Goal: Task Accomplishment & Management: Use online tool/utility

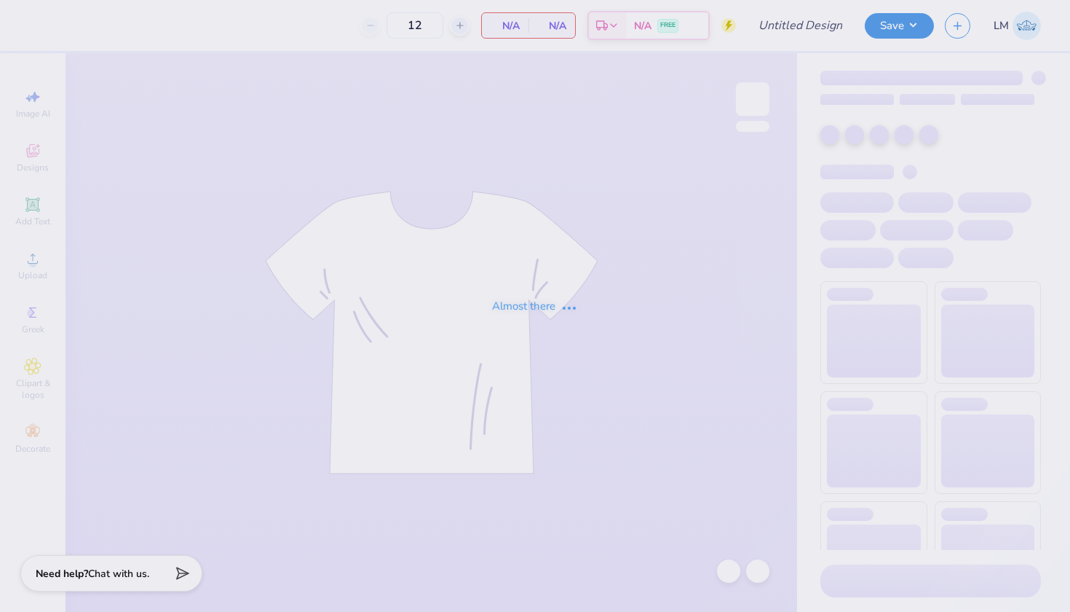
type input "New Mem Shirt 2"
type input "35"
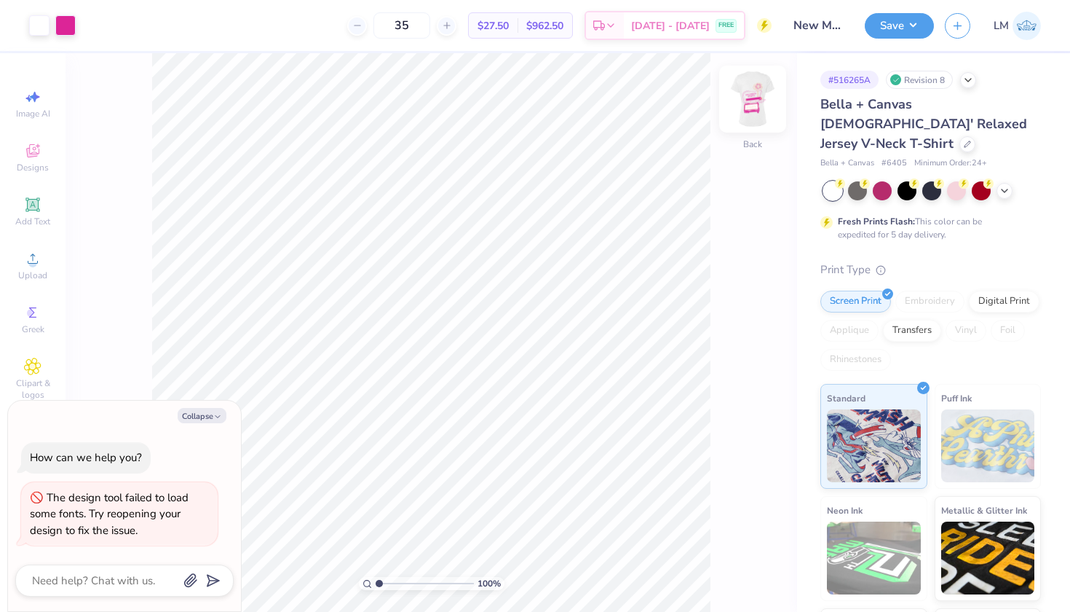
click at [756, 103] on img at bounding box center [753, 99] width 58 height 58
type textarea "x"
type input "20.97"
type textarea "x"
type input "4.74"
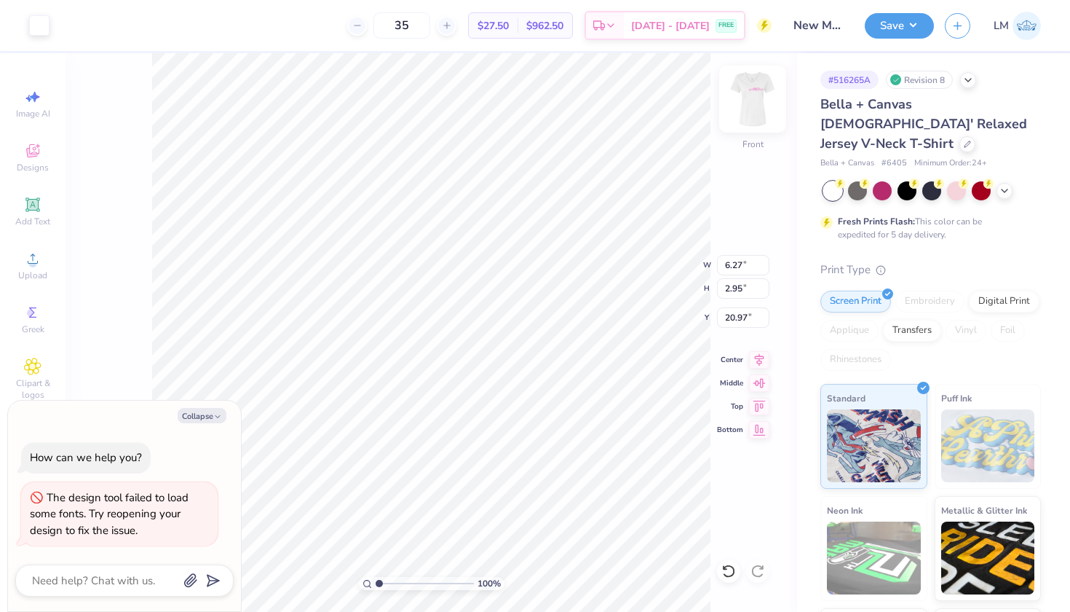
type input "1.92"
type input "15.47"
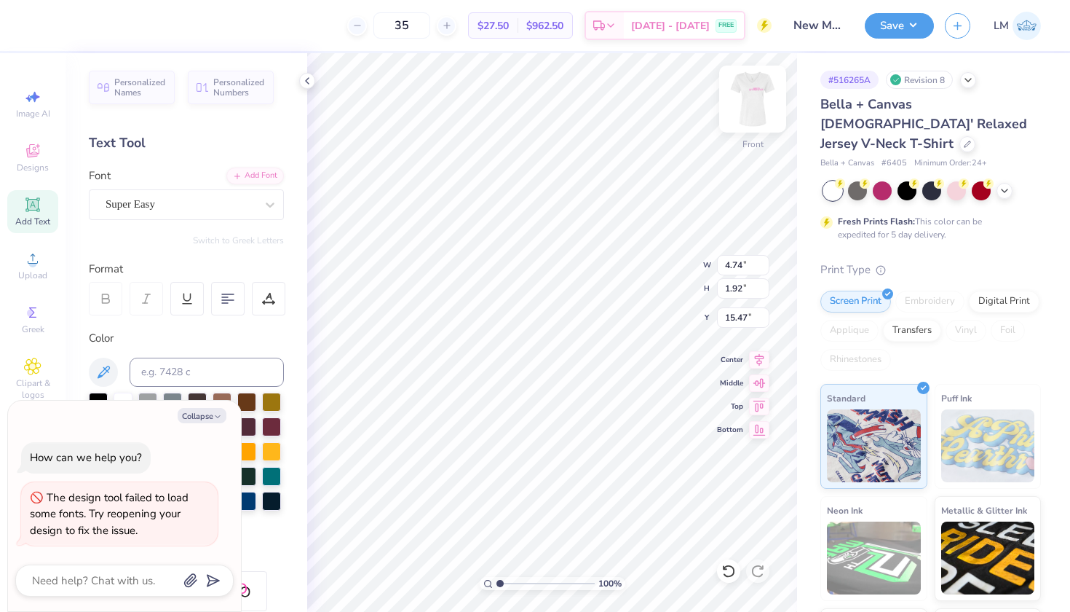
type textarea "x"
type input "19.34"
type textarea "x"
type input "6.27"
type input "2.95"
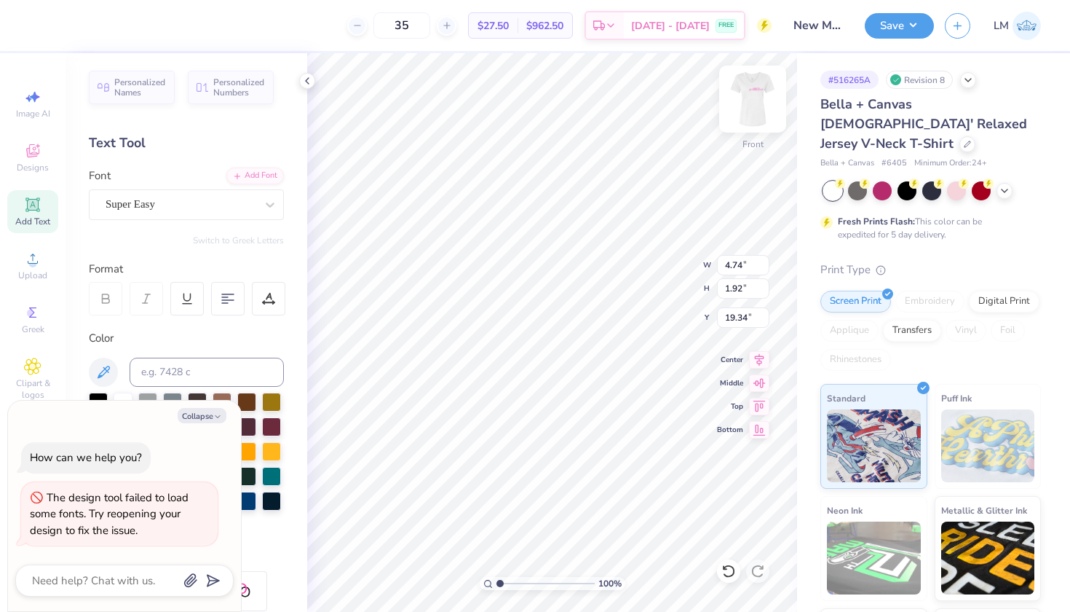
type input "20.97"
type textarea "x"
type input "15.09"
type textarea "x"
type input "14.86"
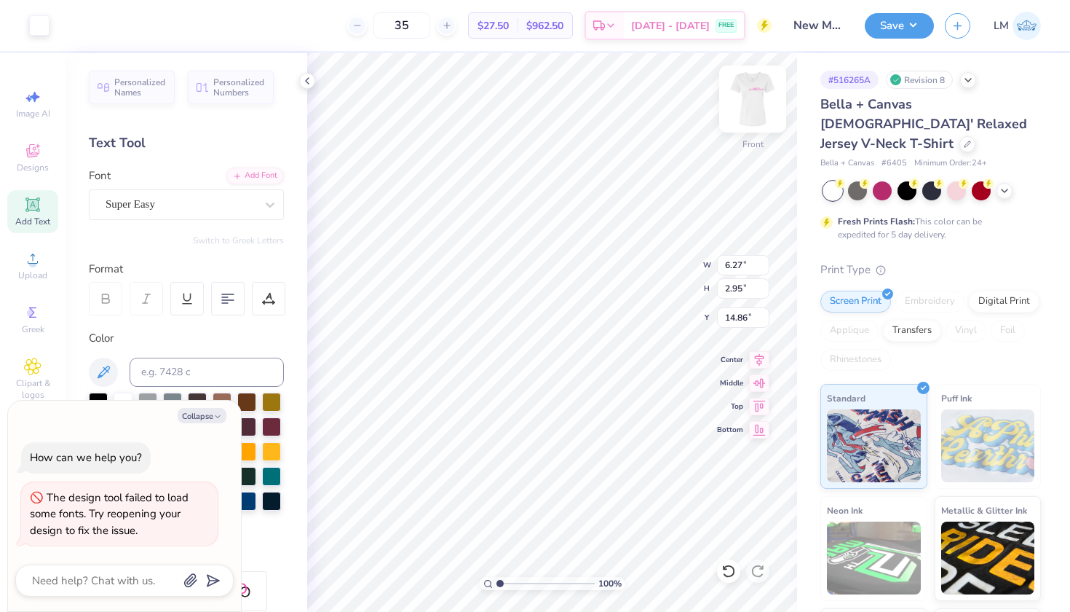
type textarea "x"
type input "4.74"
type input "1.92"
type input "19.34"
type textarea "x"
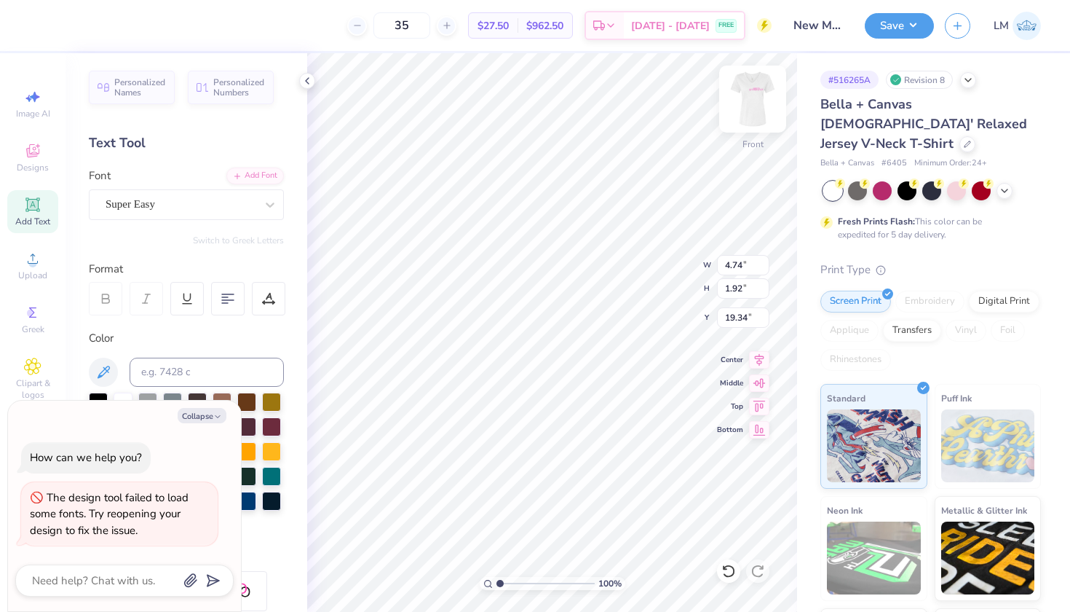
type input "15.37"
type textarea "x"
type input "6.27"
type input "2.95"
type input "14.86"
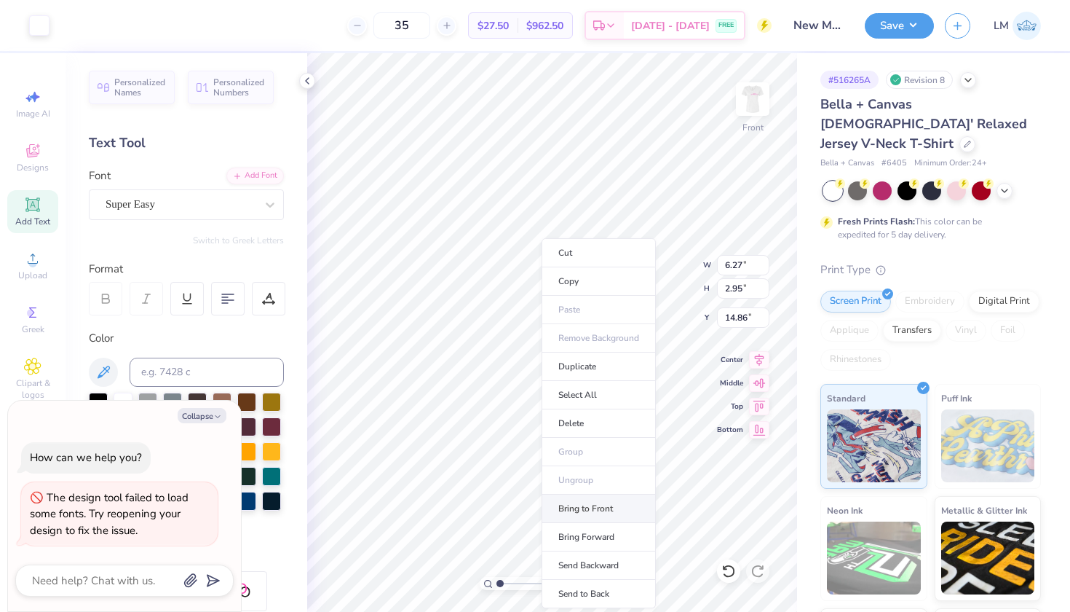
click at [573, 505] on li "Bring to Front" at bounding box center [599, 508] width 114 height 28
click at [722, 567] on icon at bounding box center [728, 570] width 15 height 15
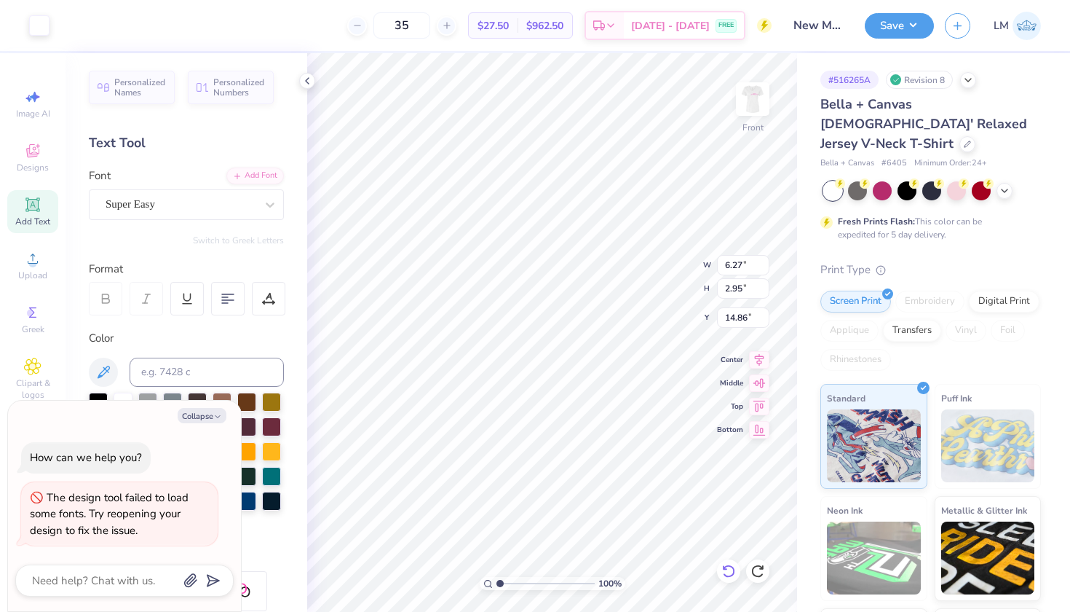
type textarea "x"
type input "4.74"
type input "1.92"
type input "15.37"
click at [575, 531] on li "Bring Forward" at bounding box center [603, 537] width 114 height 28
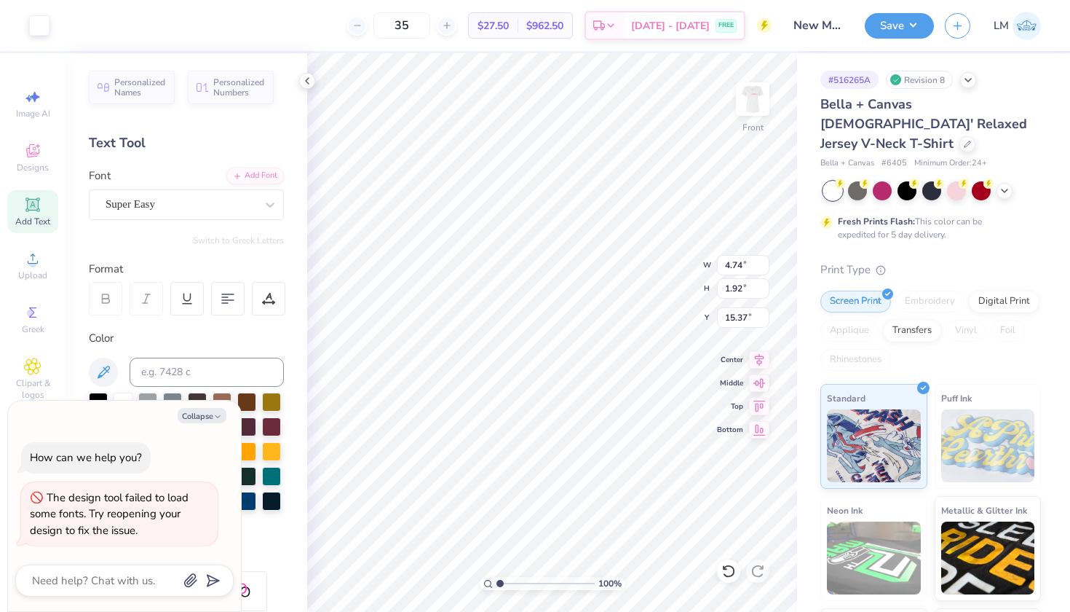
type textarea "x"
type input "6.27"
type input "2.95"
type input "14.86"
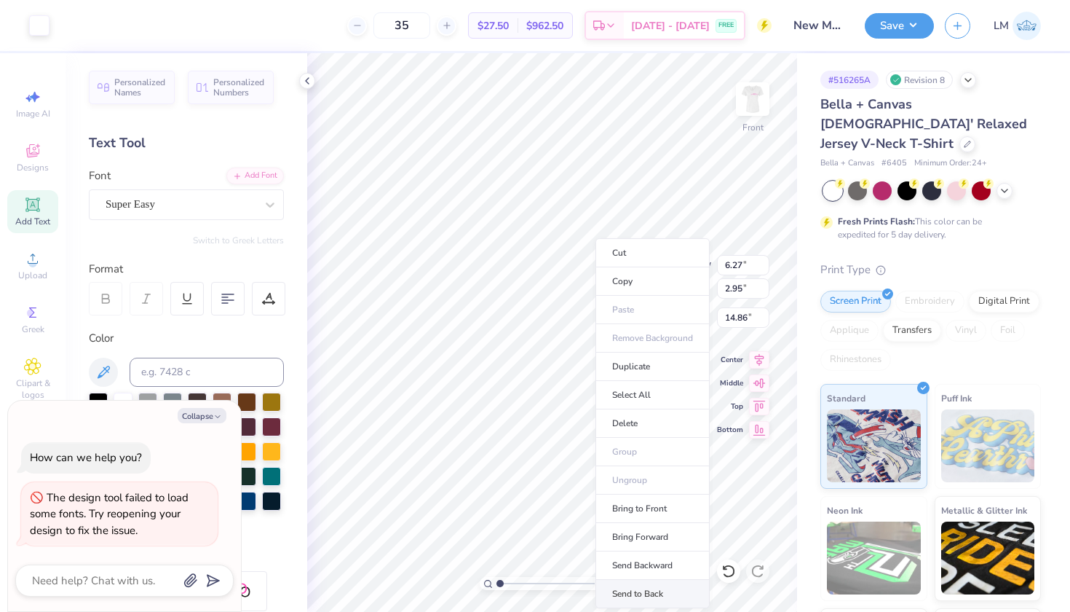
click at [634, 595] on li "Send to Back" at bounding box center [653, 594] width 114 height 28
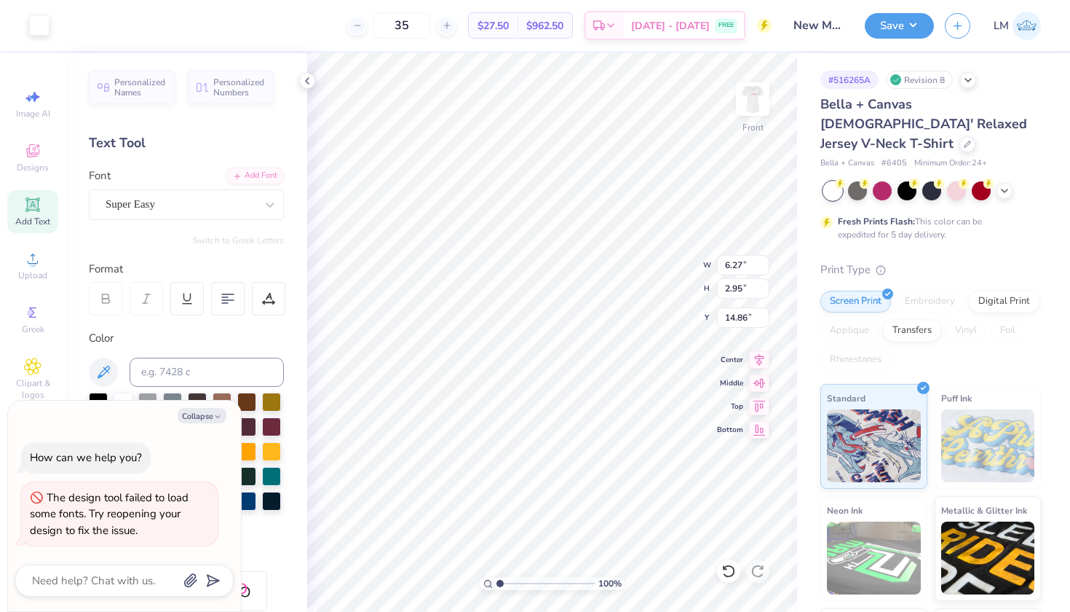
type textarea "x"
type input "4.74"
type input "1.92"
type input "15.37"
click at [306, 78] on icon at bounding box center [307, 81] width 12 height 12
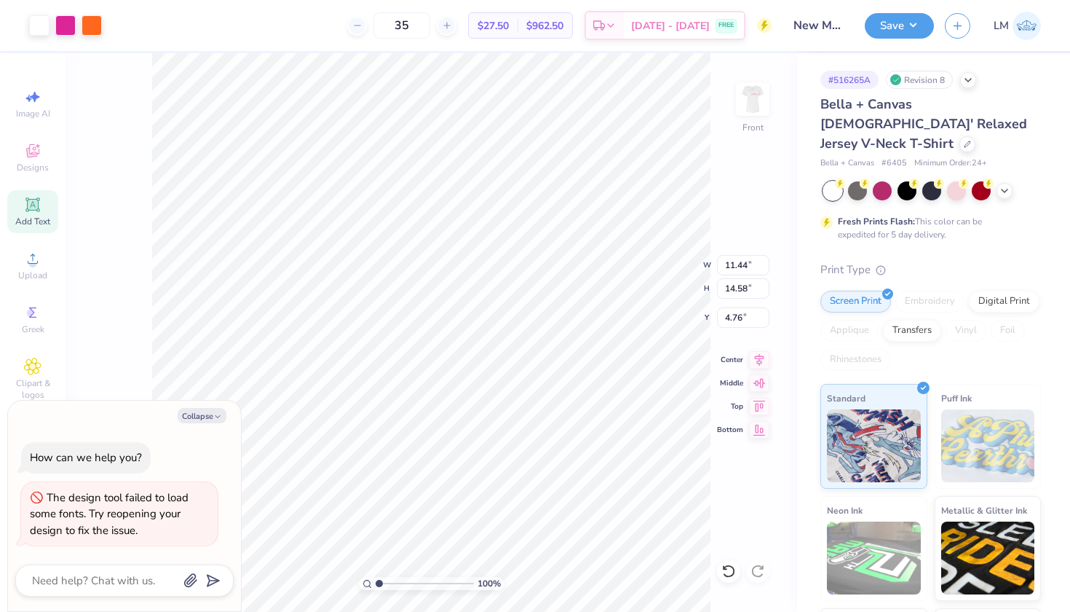
type textarea "x"
type input "10.19"
type input "12.99"
type input "6.35"
click at [761, 356] on icon at bounding box center [759, 358] width 9 height 12
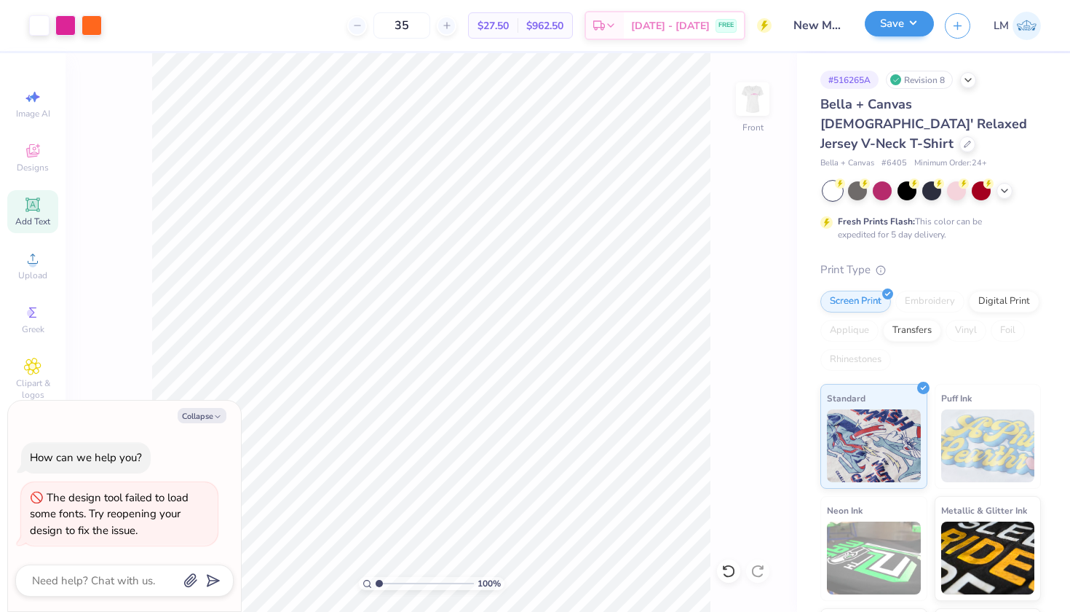
click at [913, 22] on button "Save" at bounding box center [899, 23] width 69 height 25
type textarea "x"
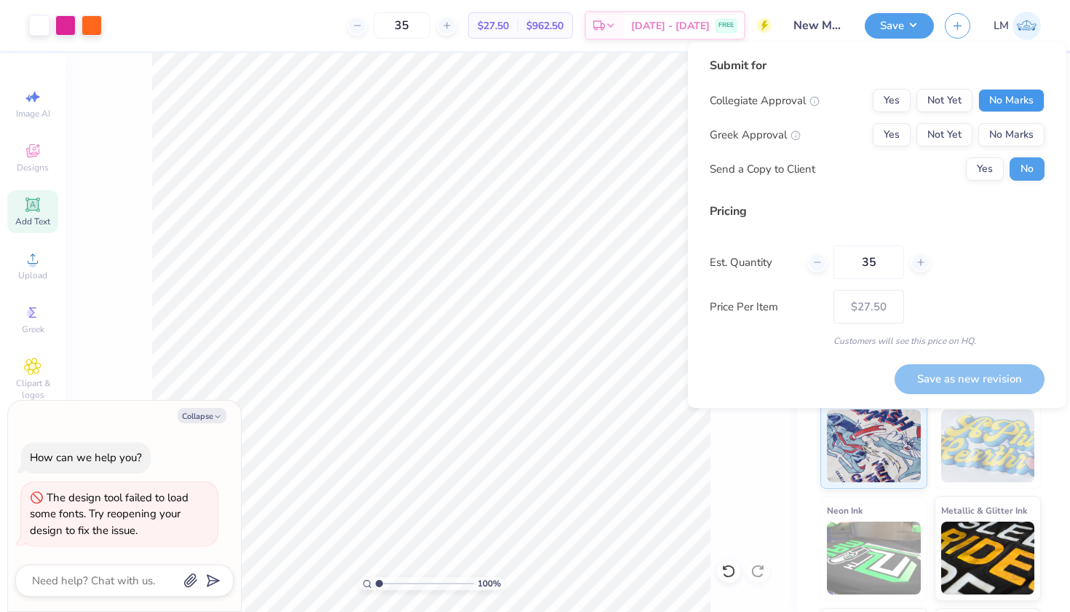
click at [997, 102] on button "No Marks" at bounding box center [1011, 100] width 66 height 23
click at [949, 130] on button "Not Yet" at bounding box center [945, 134] width 56 height 23
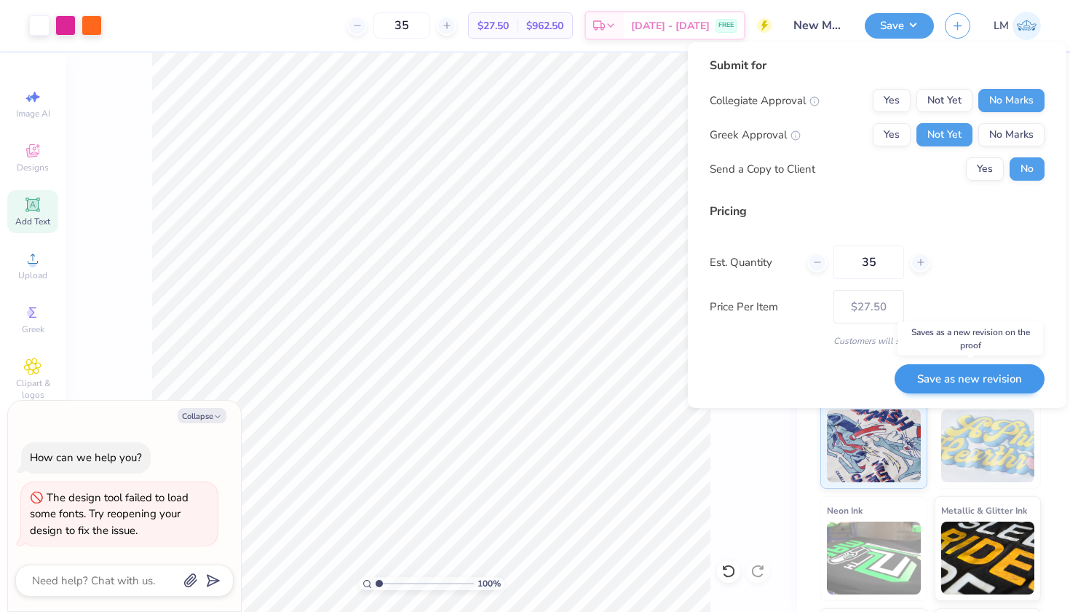
click at [973, 380] on button "Save as new revision" at bounding box center [970, 379] width 150 height 30
type input "$27.50"
type textarea "x"
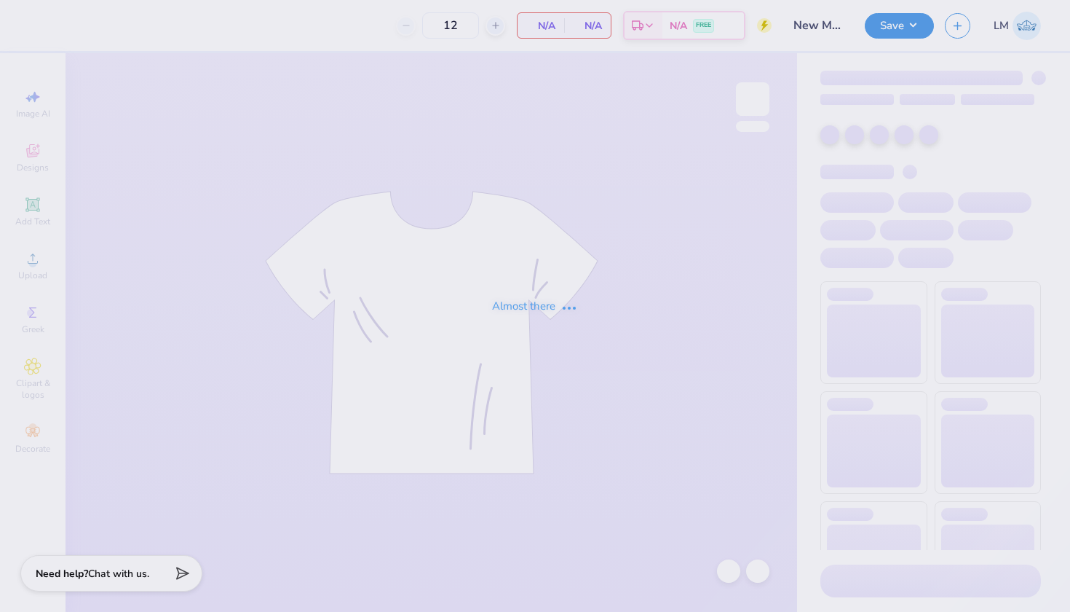
type input "New Mem Shirt 2"
type input "35"
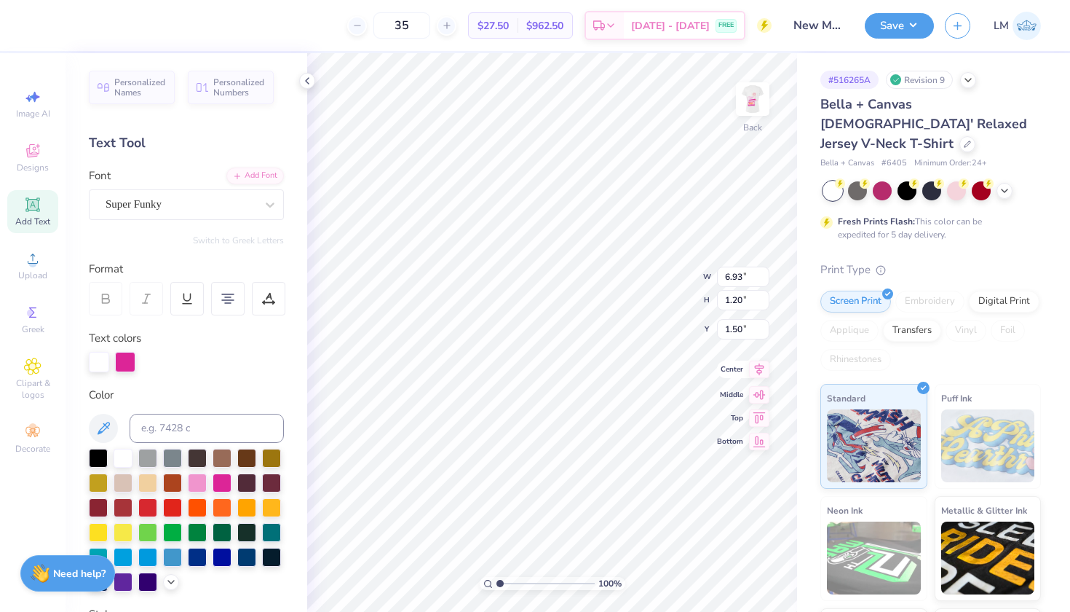
click at [756, 374] on icon at bounding box center [759, 368] width 20 height 17
click at [911, 32] on button "Save" at bounding box center [899, 23] width 69 height 25
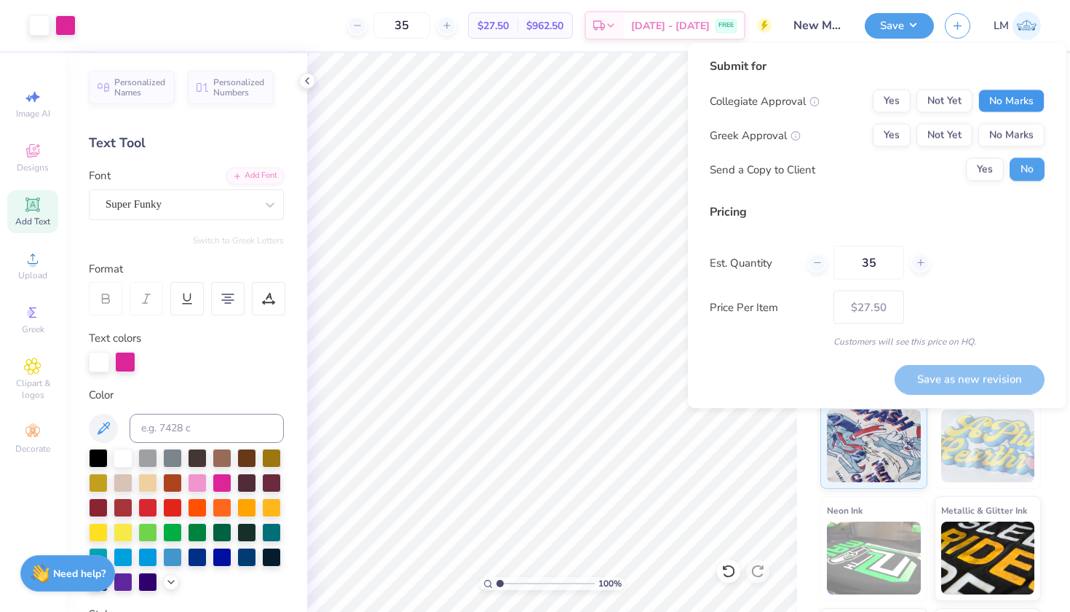
click at [992, 100] on button "No Marks" at bounding box center [1011, 101] width 66 height 23
click at [932, 138] on button "Not Yet" at bounding box center [945, 135] width 56 height 23
click at [940, 385] on button "Save as new revision" at bounding box center [970, 379] width 150 height 30
type input "$27.50"
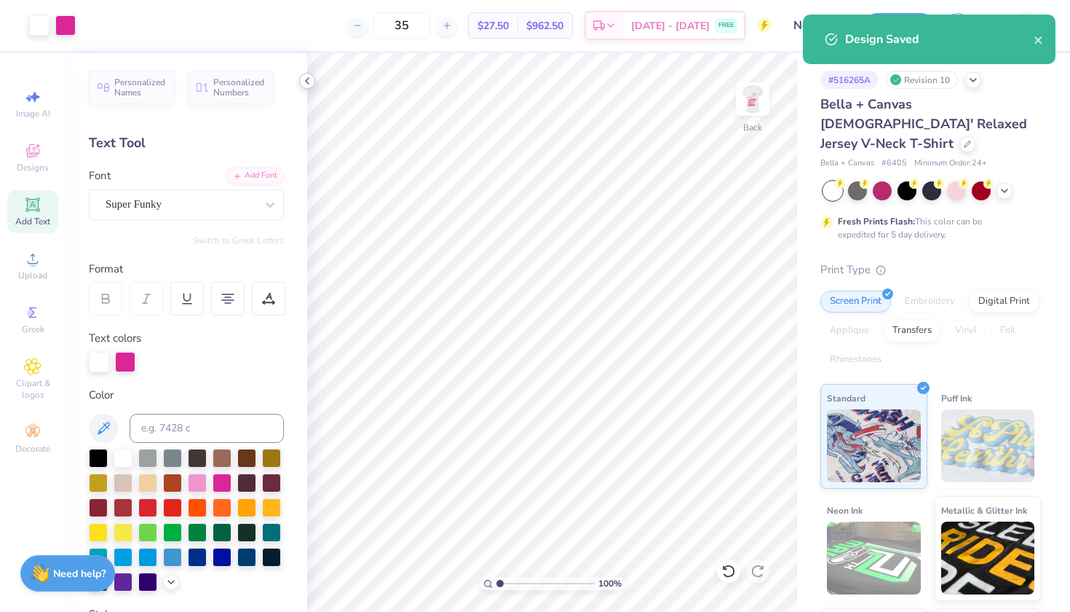
click at [311, 76] on icon at bounding box center [307, 81] width 12 height 12
